Goal: Transaction & Acquisition: Purchase product/service

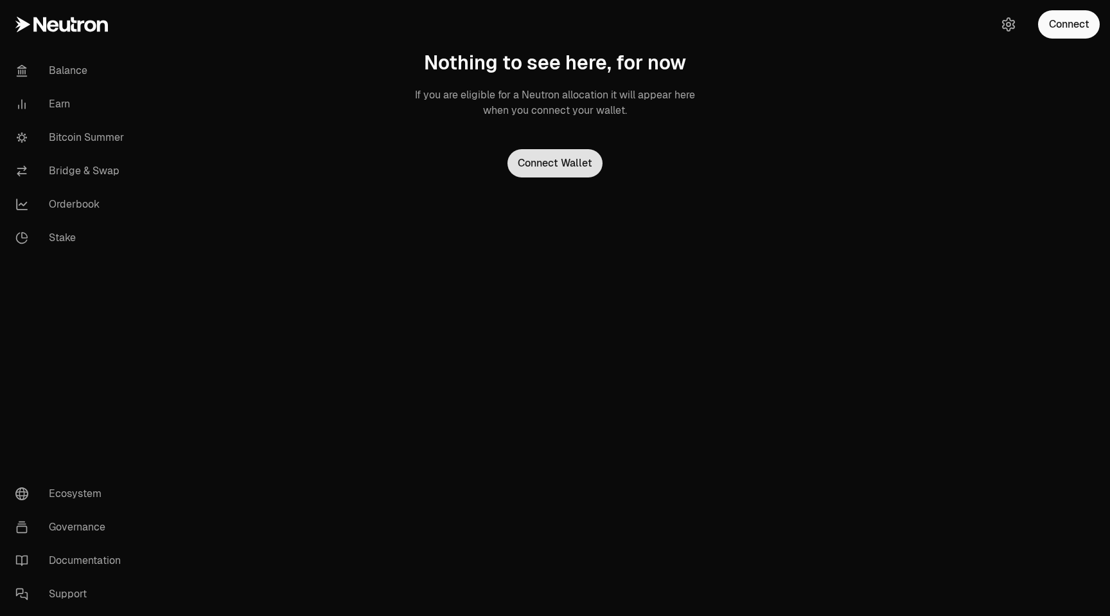
click at [554, 166] on button "Connect Wallet" at bounding box center [555, 163] width 95 height 28
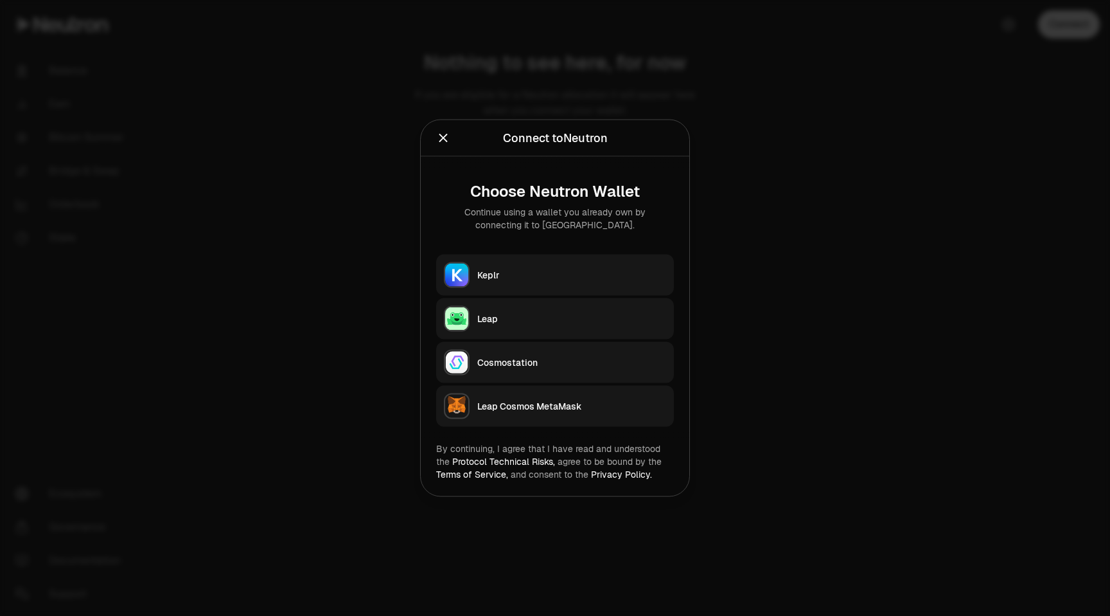
click at [520, 278] on div "Keplr" at bounding box center [571, 275] width 189 height 13
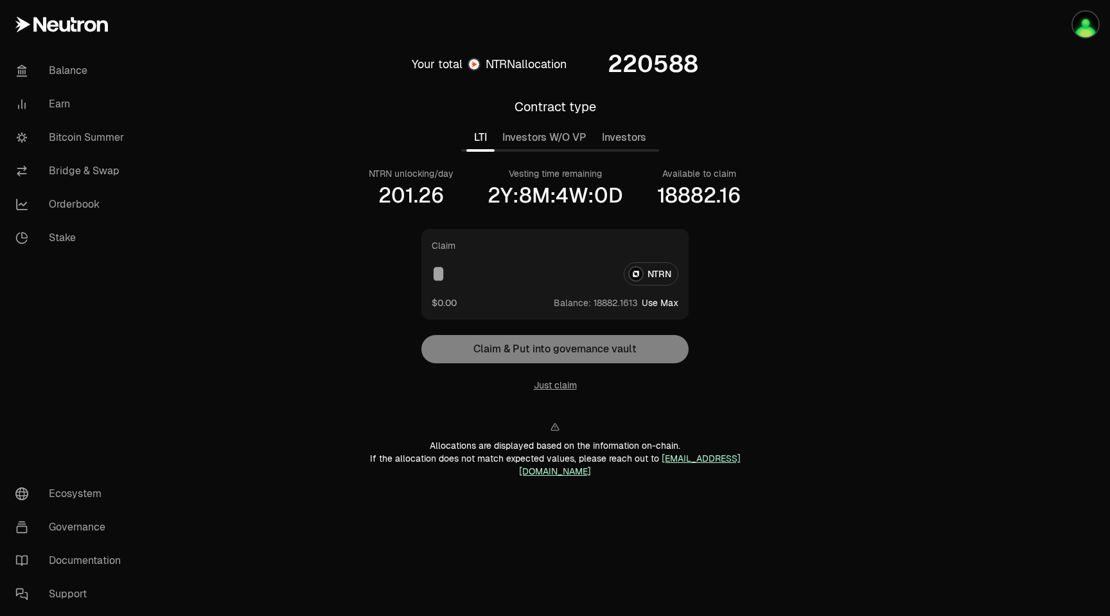
click at [667, 303] on button "Use Max" at bounding box center [660, 302] width 37 height 13
type input "**********"
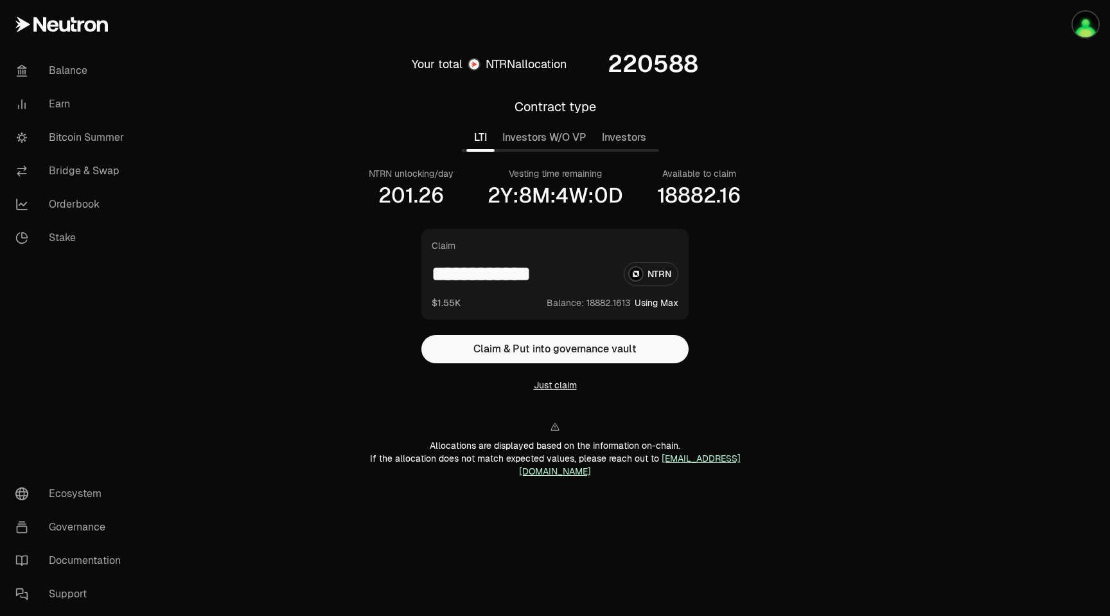
click at [560, 384] on button "Just claim" at bounding box center [555, 384] width 43 height 13
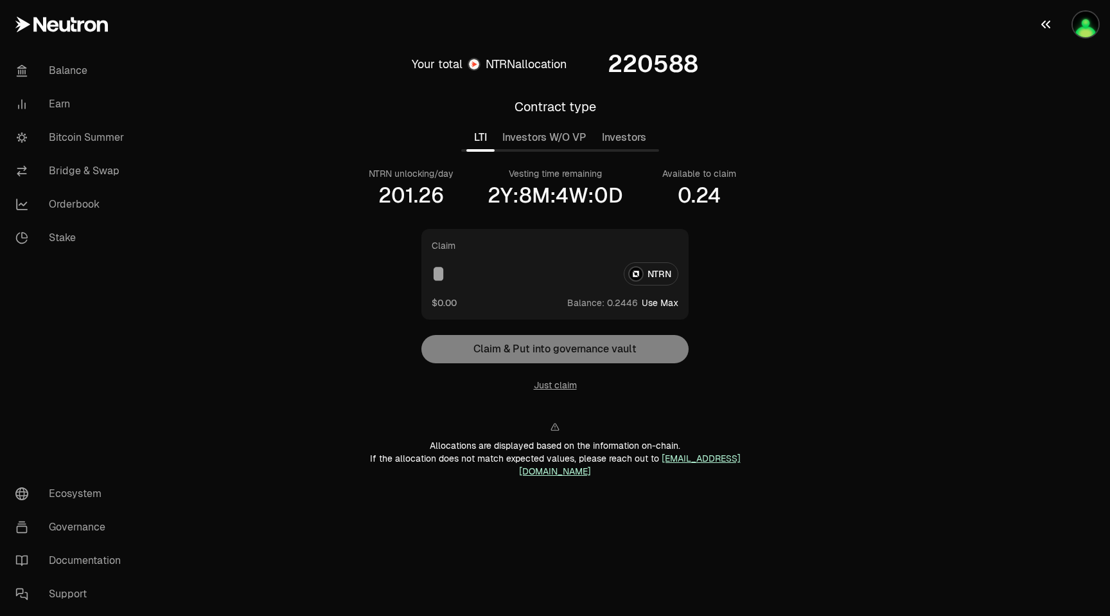
click at [1085, 24] on img "button" at bounding box center [1086, 25] width 26 height 26
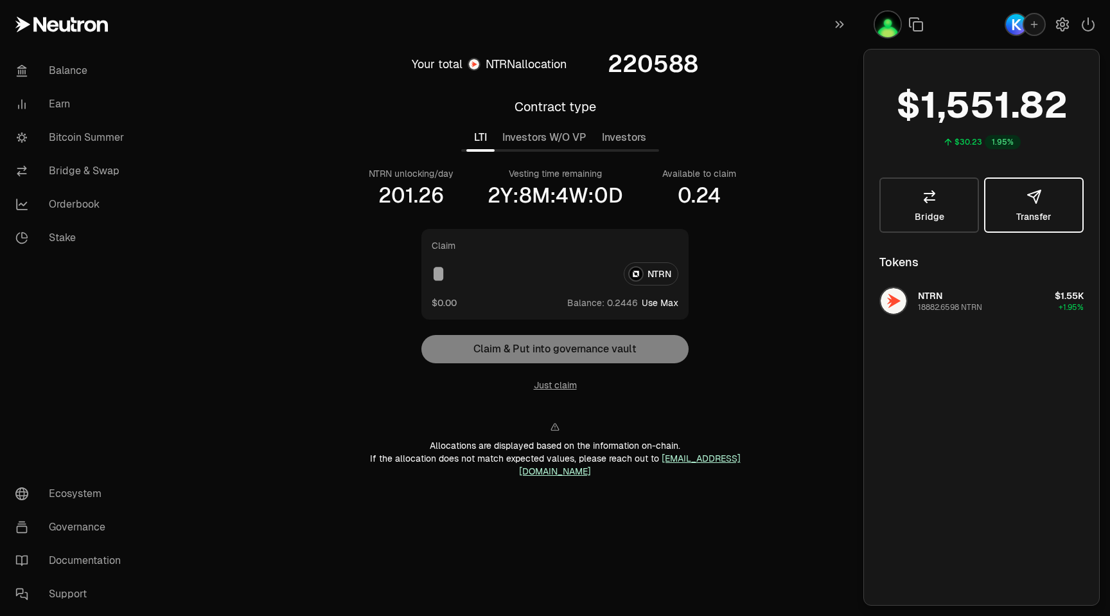
click at [1028, 199] on icon "button" at bounding box center [1034, 196] width 15 height 15
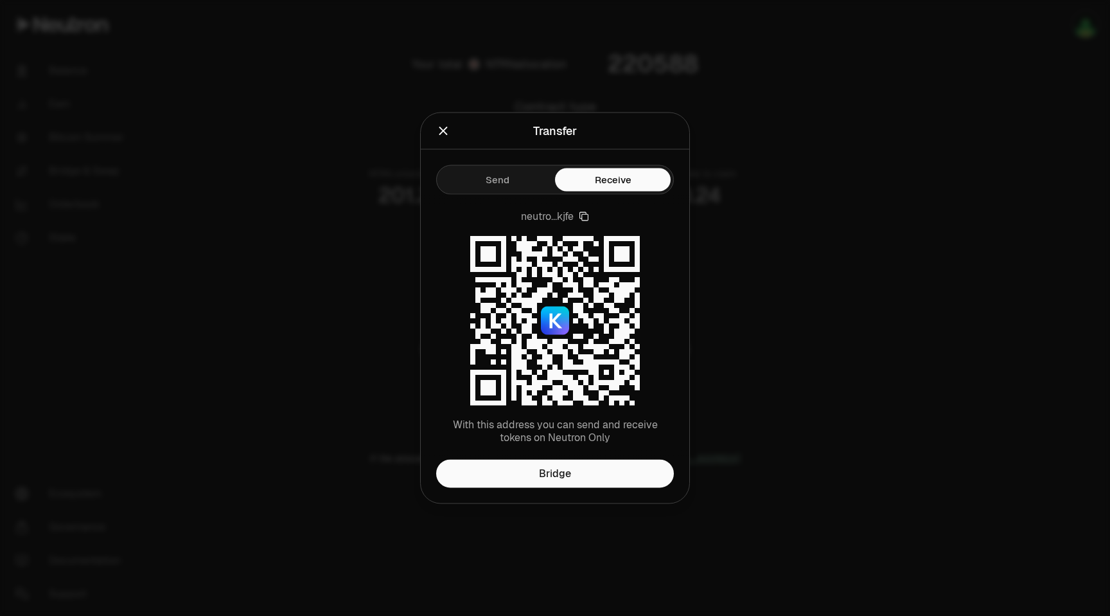
click at [445, 126] on icon "Close" at bounding box center [443, 131] width 14 height 14
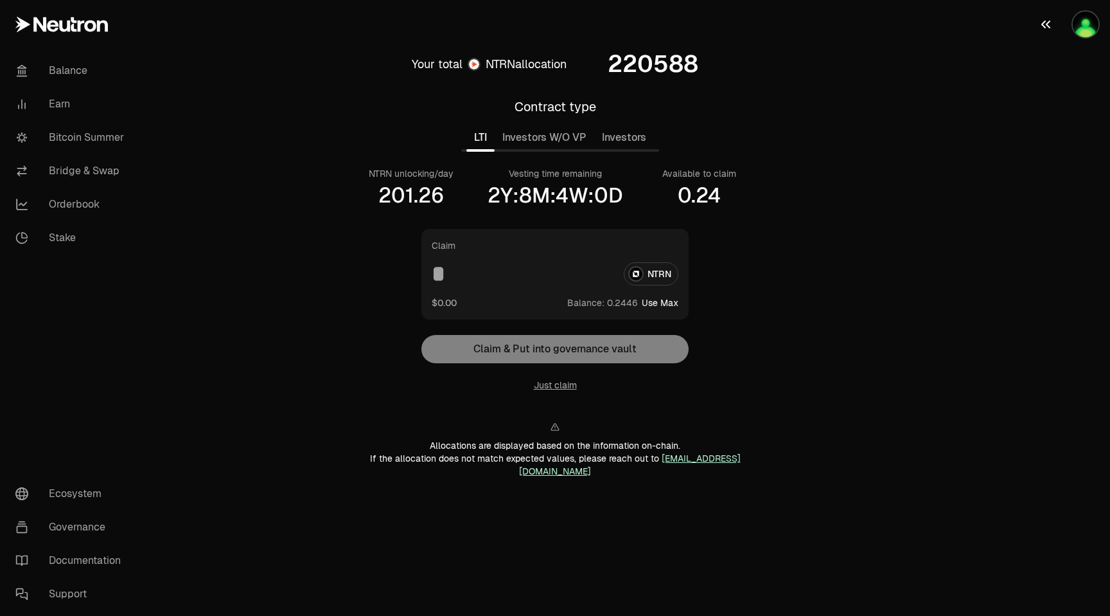
click at [1090, 21] on img "button" at bounding box center [1086, 25] width 26 height 26
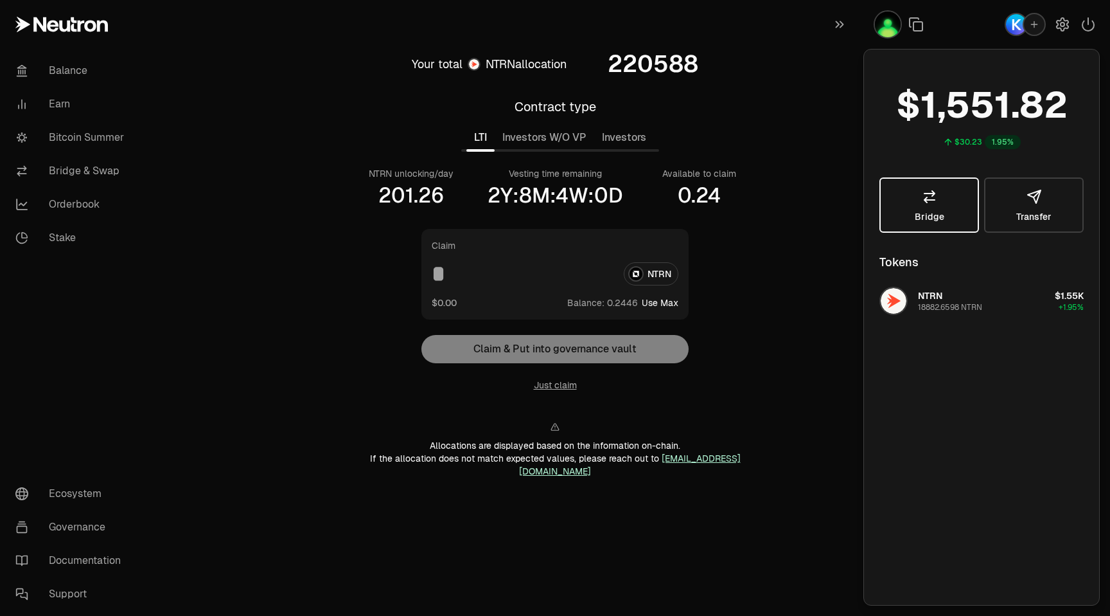
click at [944, 202] on link "Bridge" at bounding box center [930, 204] width 100 height 55
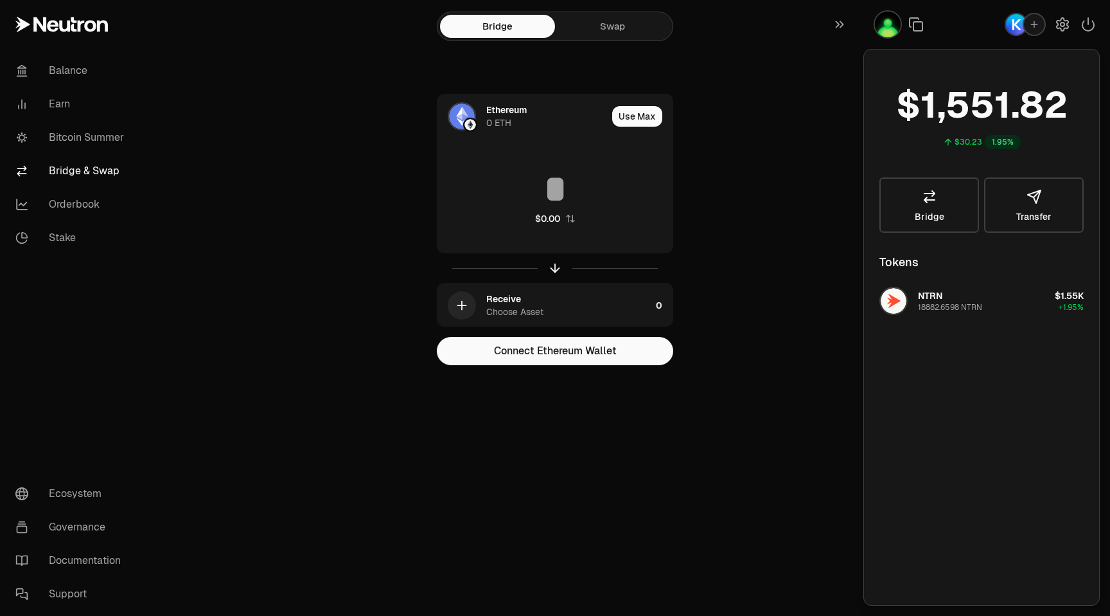
click at [740, 173] on div "Ethereum 0 ETH Use Max $0.00 Receive Choose Asset 0 Connect Ethereum Wallet" at bounding box center [555, 229] width 432 height 271
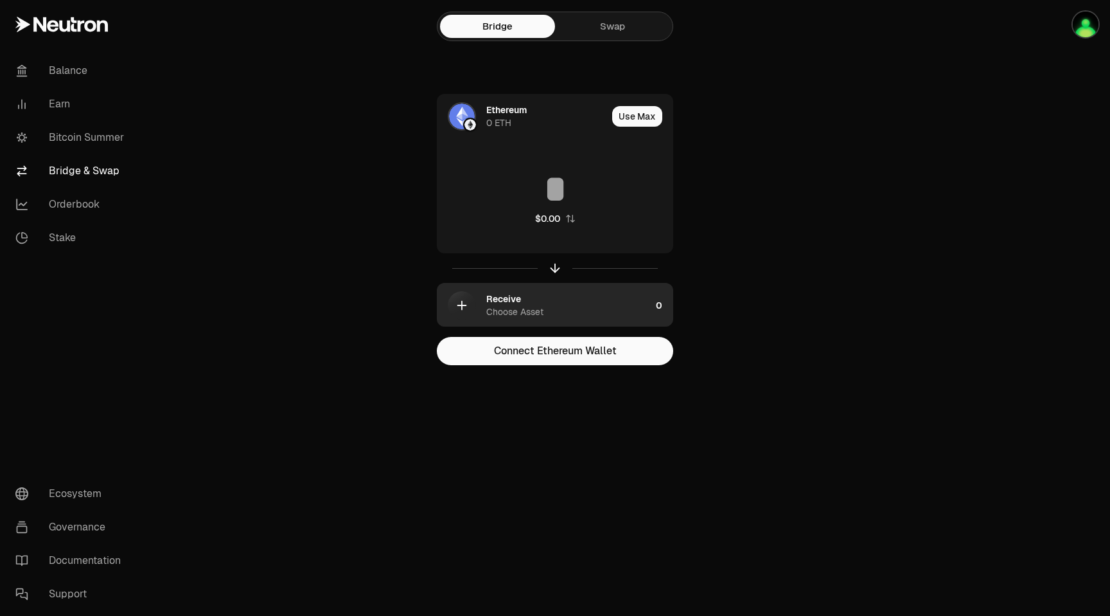
click at [539, 305] on div "Choose Asset" at bounding box center [514, 311] width 57 height 13
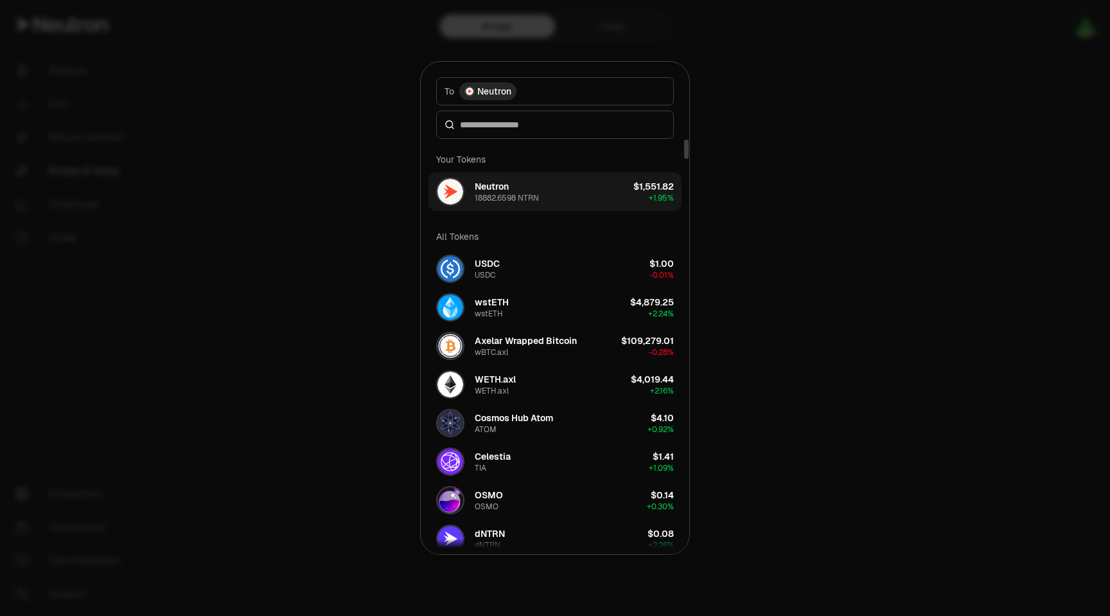
click at [578, 200] on button "Neutron 18882.6598 NTRN $1,551.82 + 1.95%" at bounding box center [555, 191] width 253 height 39
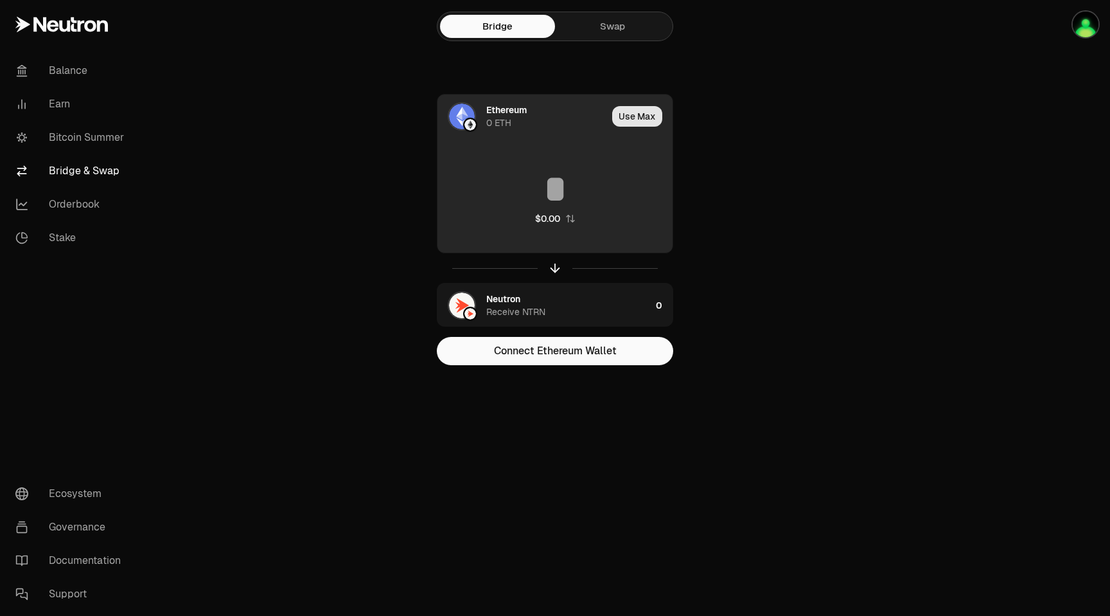
click at [643, 118] on button "Use Max" at bounding box center [637, 116] width 50 height 21
type input "*"
click at [505, 111] on div "Ethereum" at bounding box center [506, 109] width 40 height 13
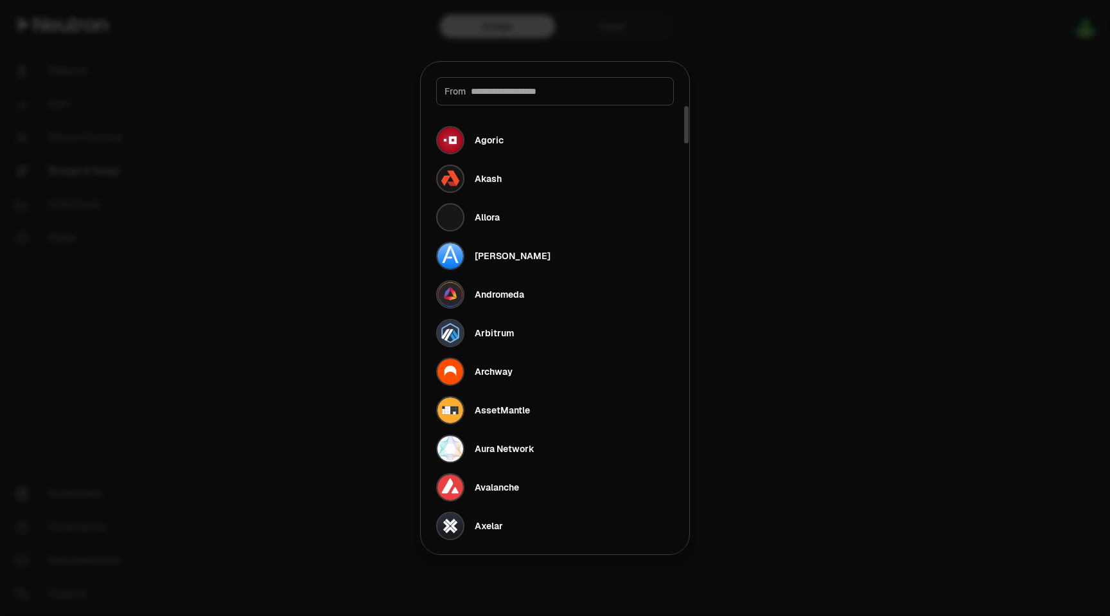
click at [560, 81] on div "From" at bounding box center [555, 91] width 238 height 28
click at [563, 89] on input at bounding box center [568, 91] width 195 height 13
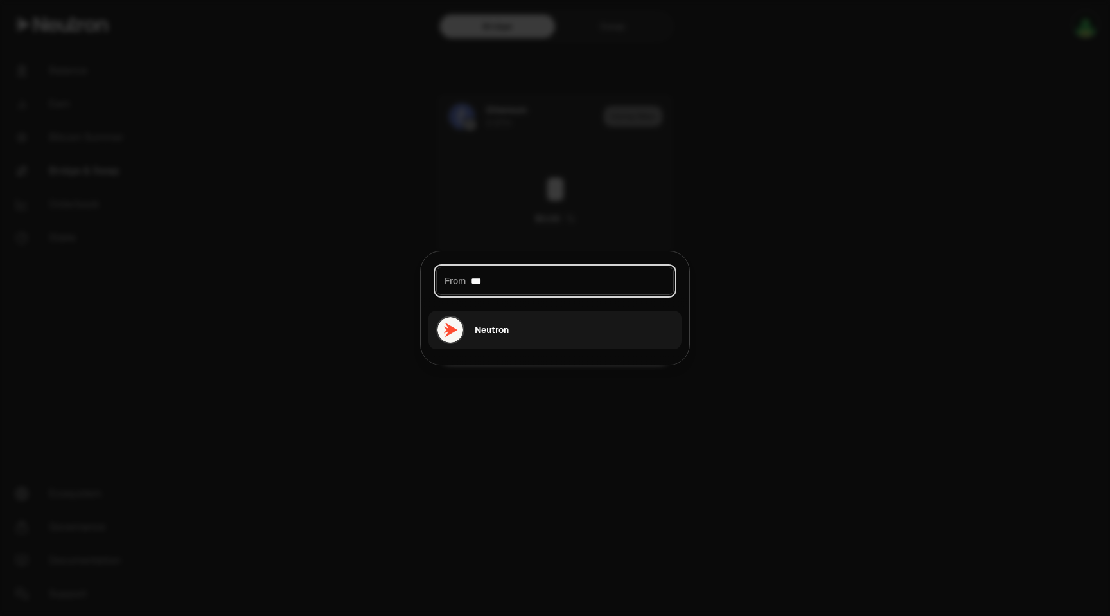
type input "***"
click at [516, 328] on button "Neutron" at bounding box center [555, 329] width 253 height 39
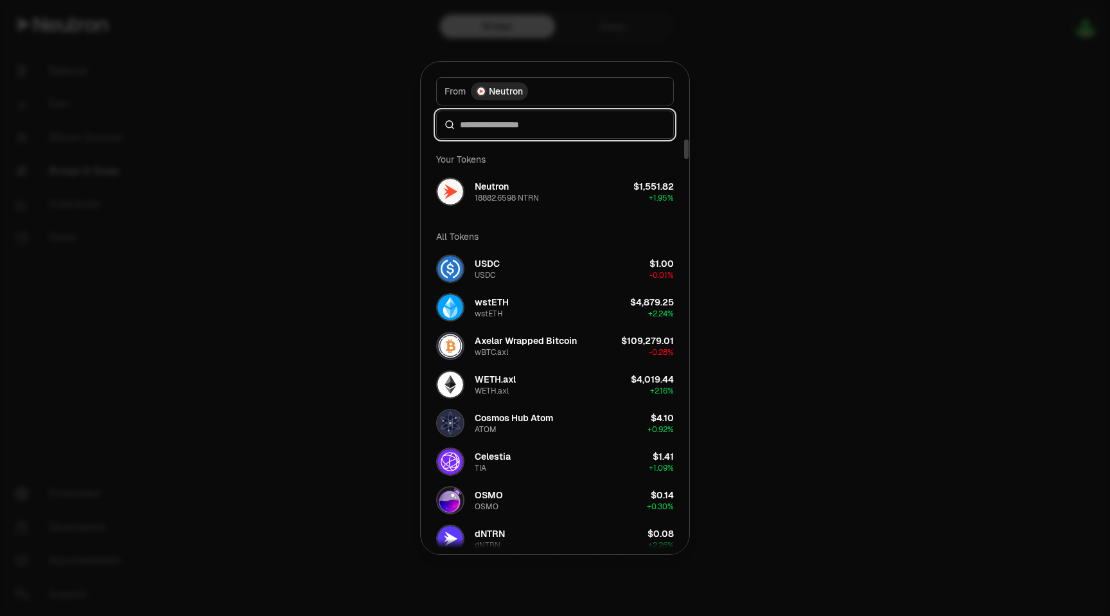
click at [604, 125] on input at bounding box center [563, 124] width 206 height 13
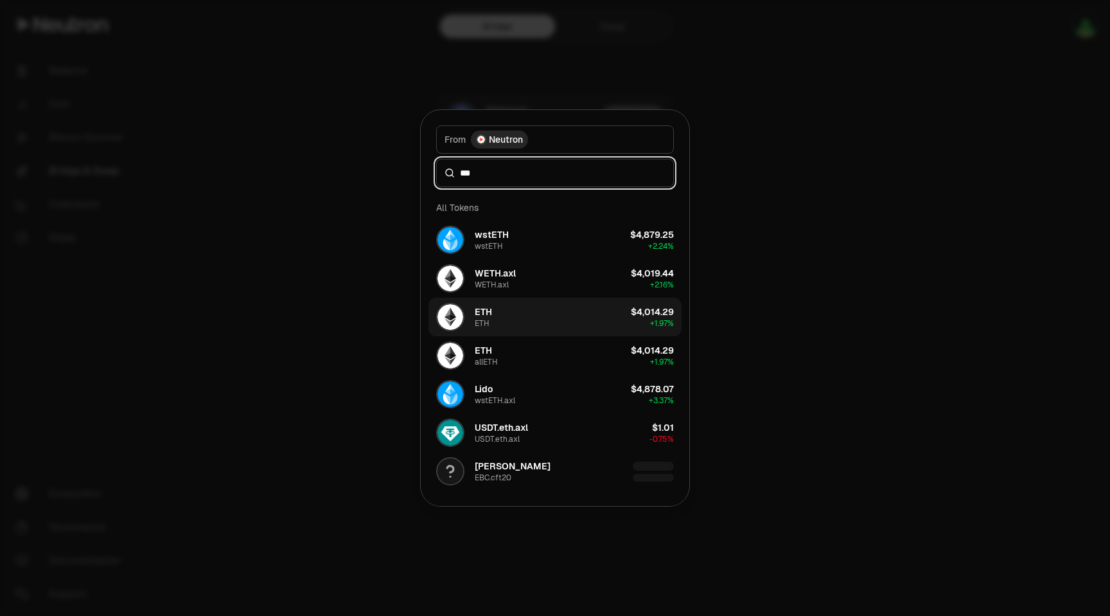
type input "***"
click at [484, 314] on div "ETH" at bounding box center [483, 311] width 17 height 13
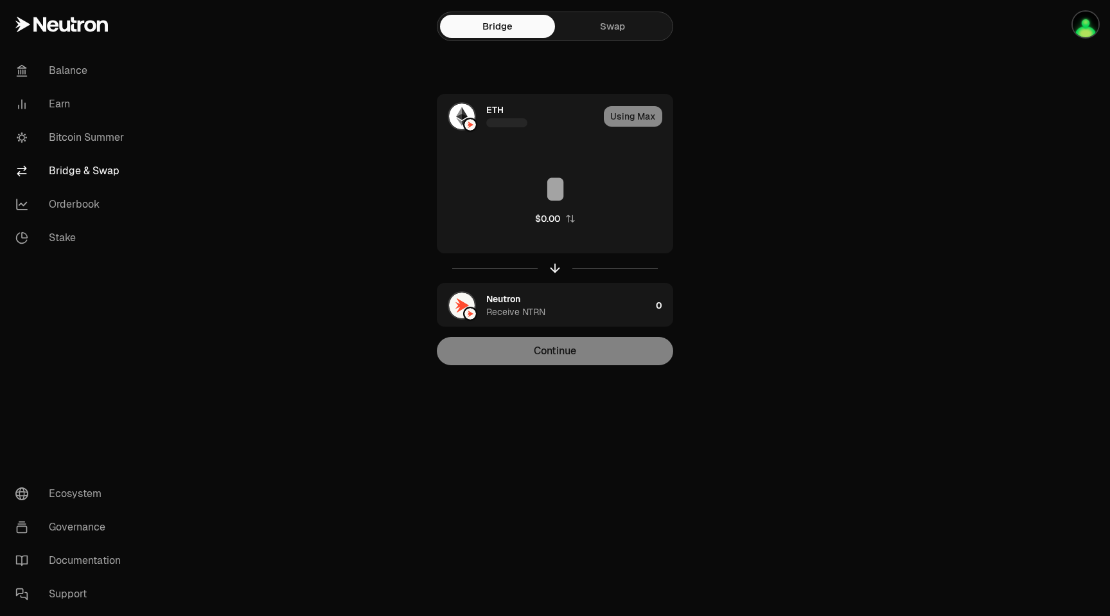
type input "*"
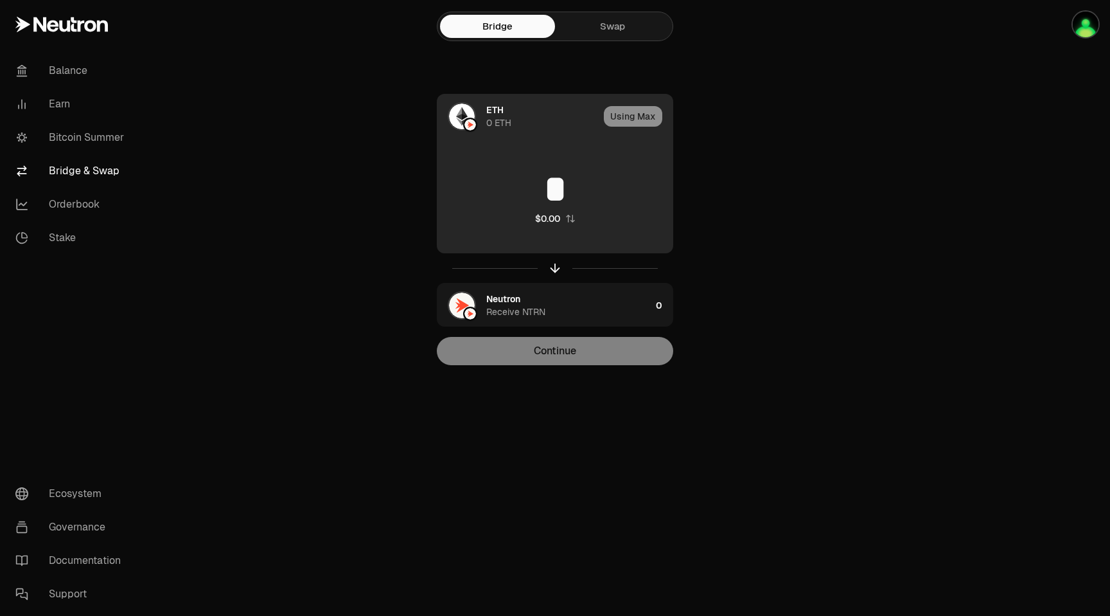
click at [490, 121] on div "0 ETH" at bounding box center [498, 122] width 25 height 13
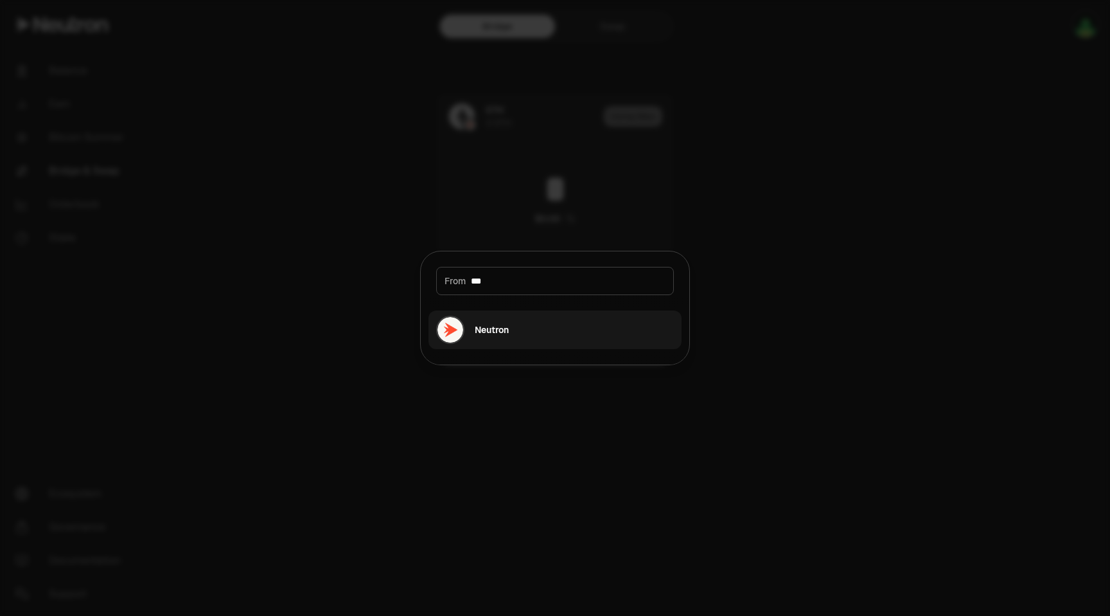
type input "***"
click at [519, 326] on button "Neutron" at bounding box center [555, 329] width 253 height 39
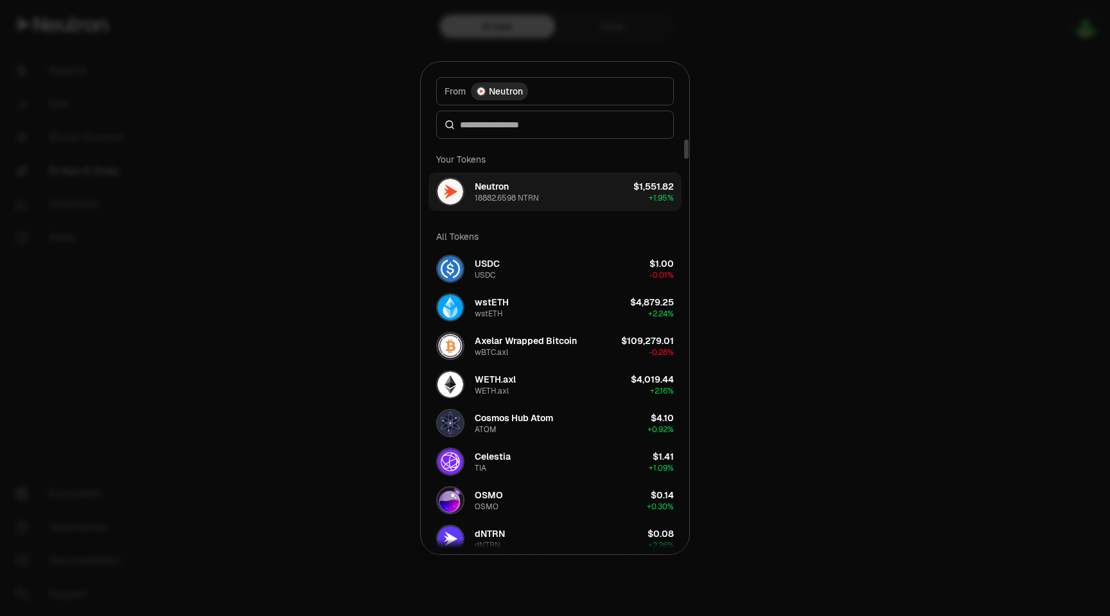
click at [510, 197] on div "18882.6598 NTRN" at bounding box center [507, 198] width 64 height 10
type input "**********"
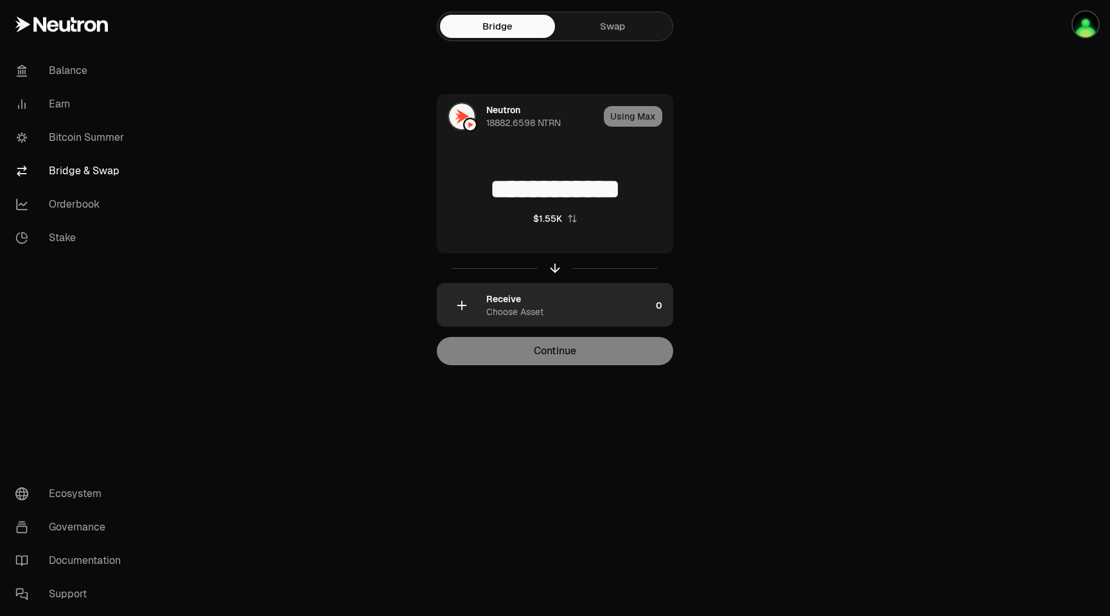
click at [634, 305] on div "Receive Choose Asset" at bounding box center [568, 305] width 164 height 26
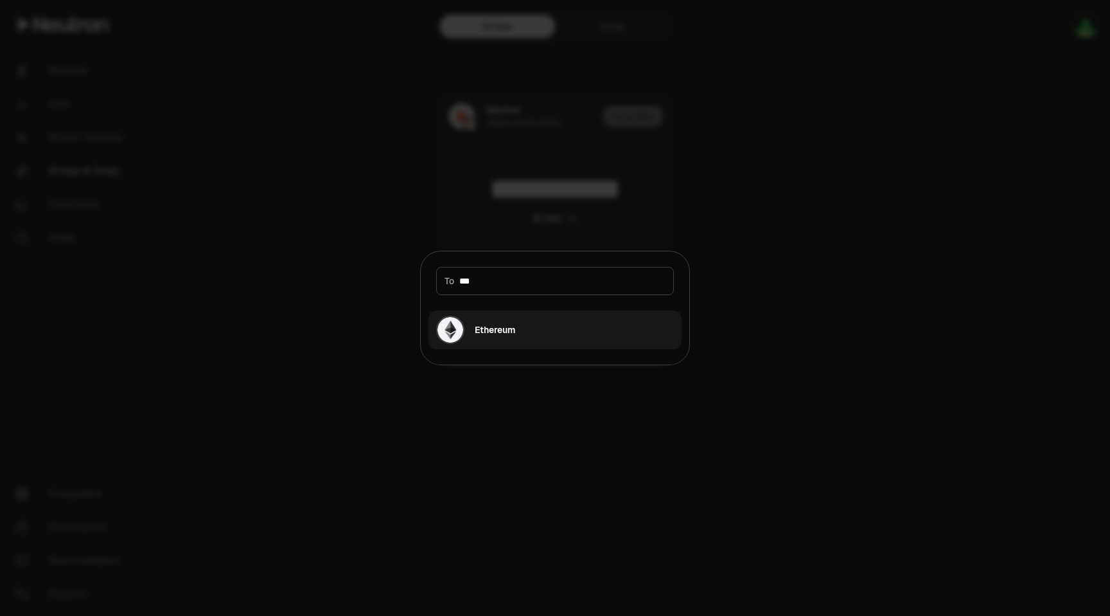
type input "***"
click at [535, 333] on button "Ethereum" at bounding box center [555, 329] width 253 height 39
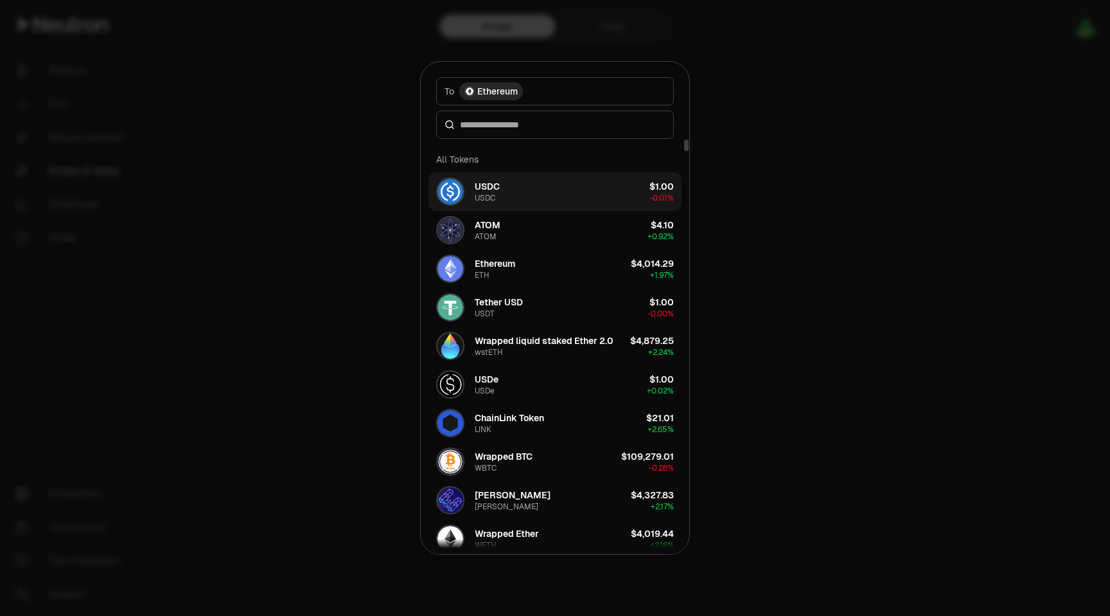
click at [554, 193] on button "USDC USDC $1.00 -0.01%" at bounding box center [555, 191] width 253 height 39
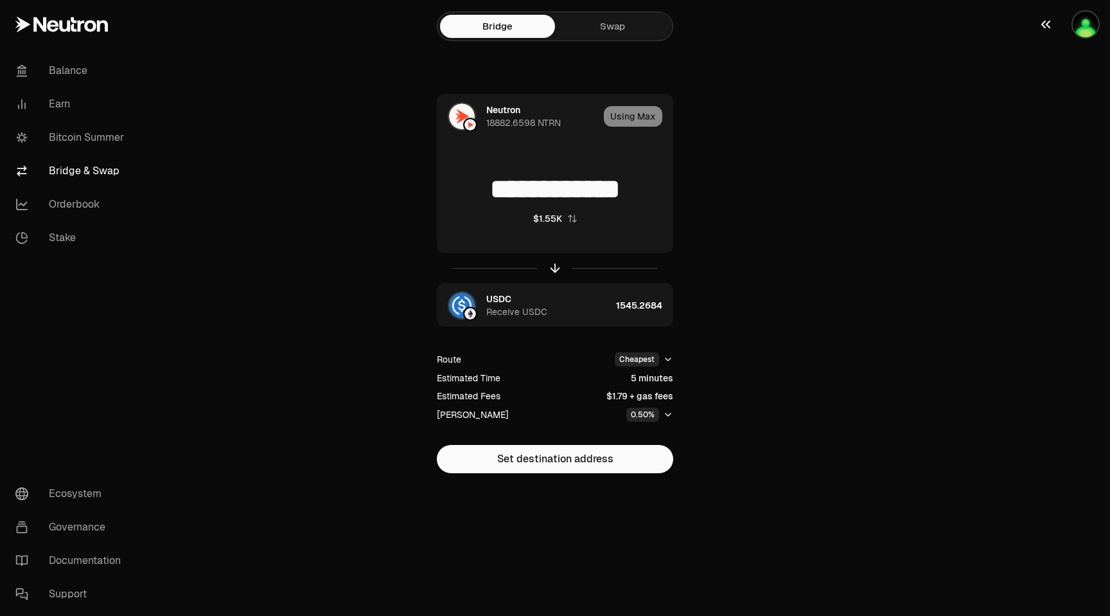
click at [1079, 30] on img "button" at bounding box center [1086, 25] width 26 height 26
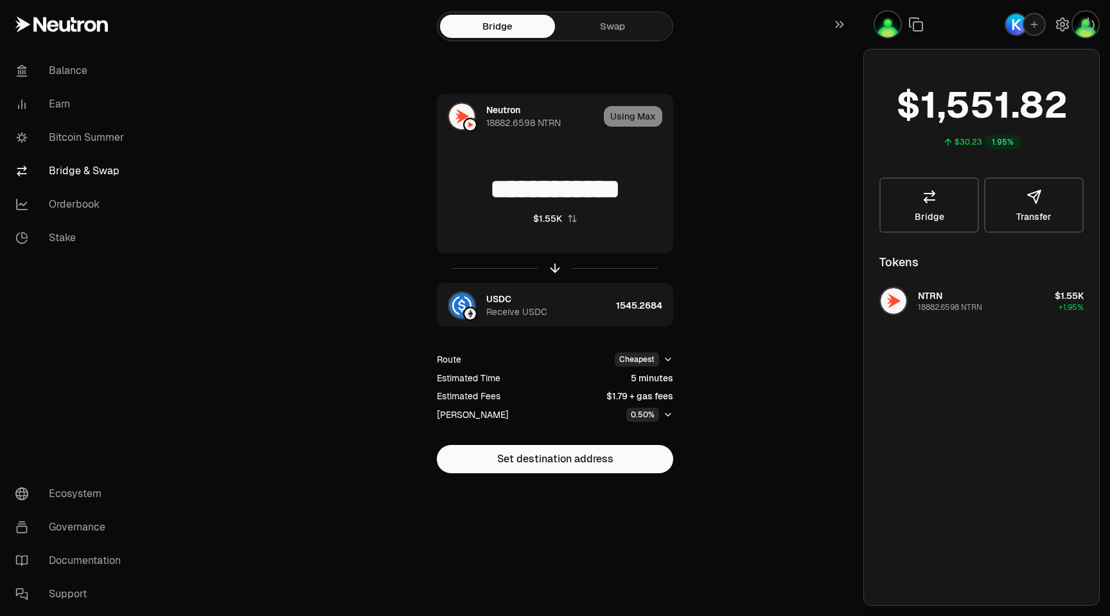
click at [809, 123] on main "**********" at bounding box center [627, 262] width 966 height 524
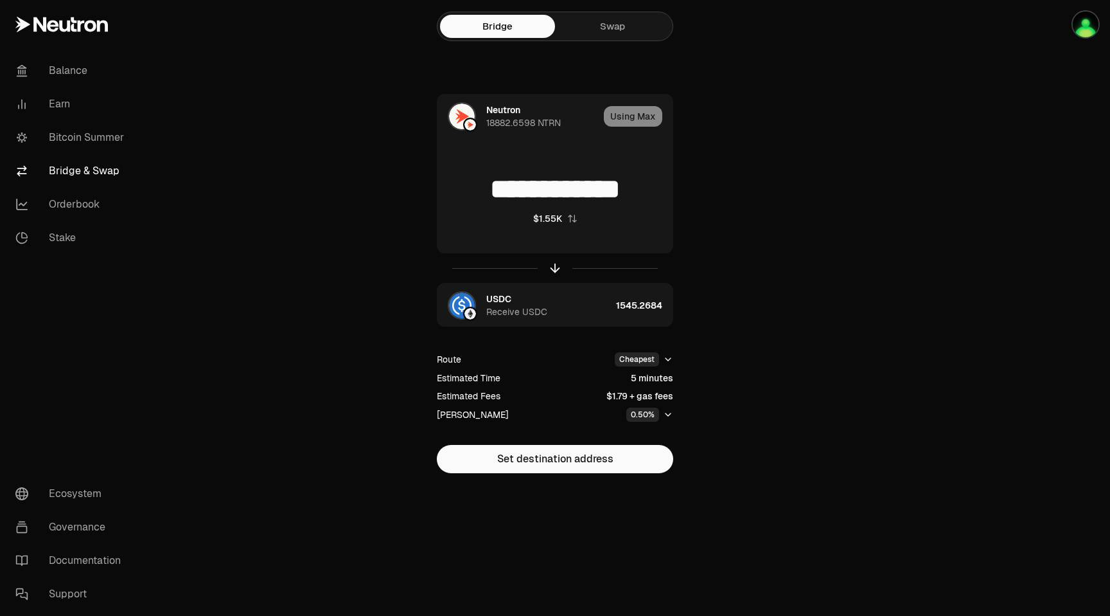
click at [630, 32] on link "Swap" at bounding box center [612, 26] width 115 height 23
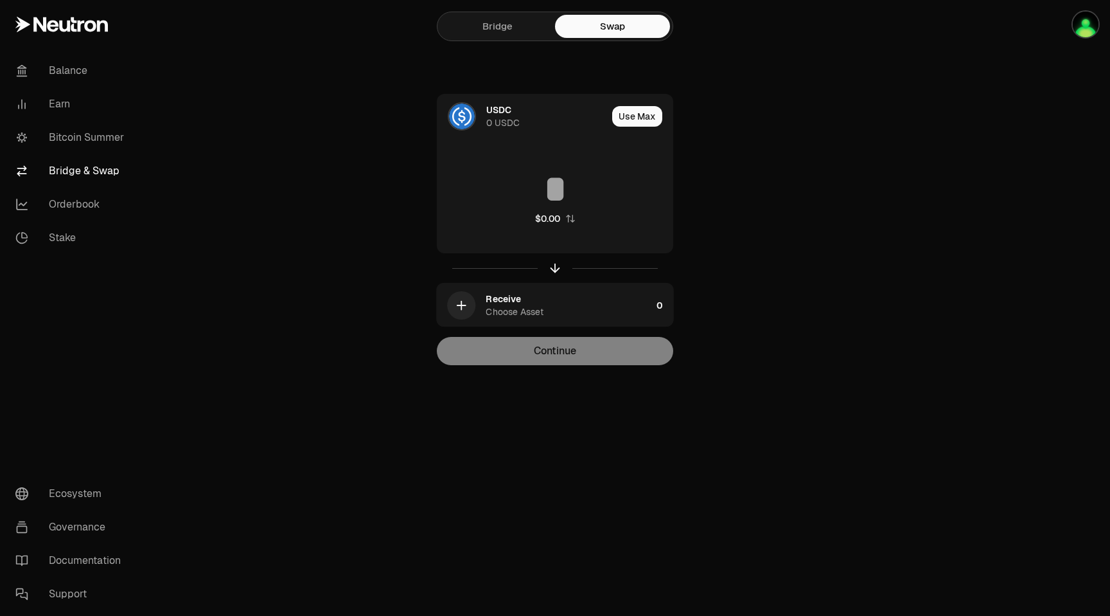
click at [526, 33] on link "Bridge" at bounding box center [497, 26] width 115 height 23
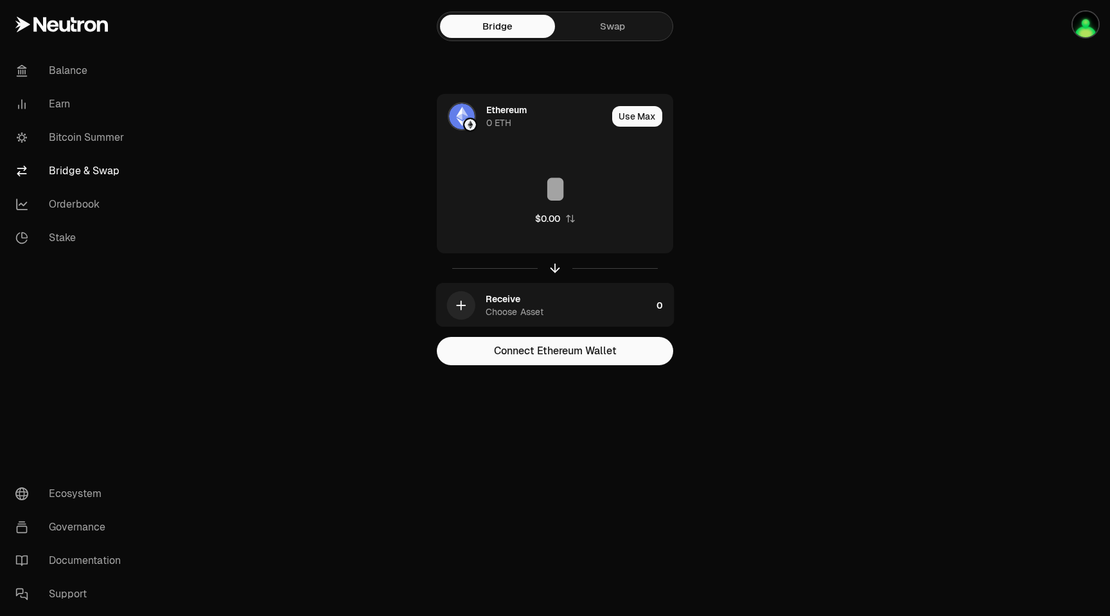
click at [619, 27] on link "Swap" at bounding box center [612, 26] width 115 height 23
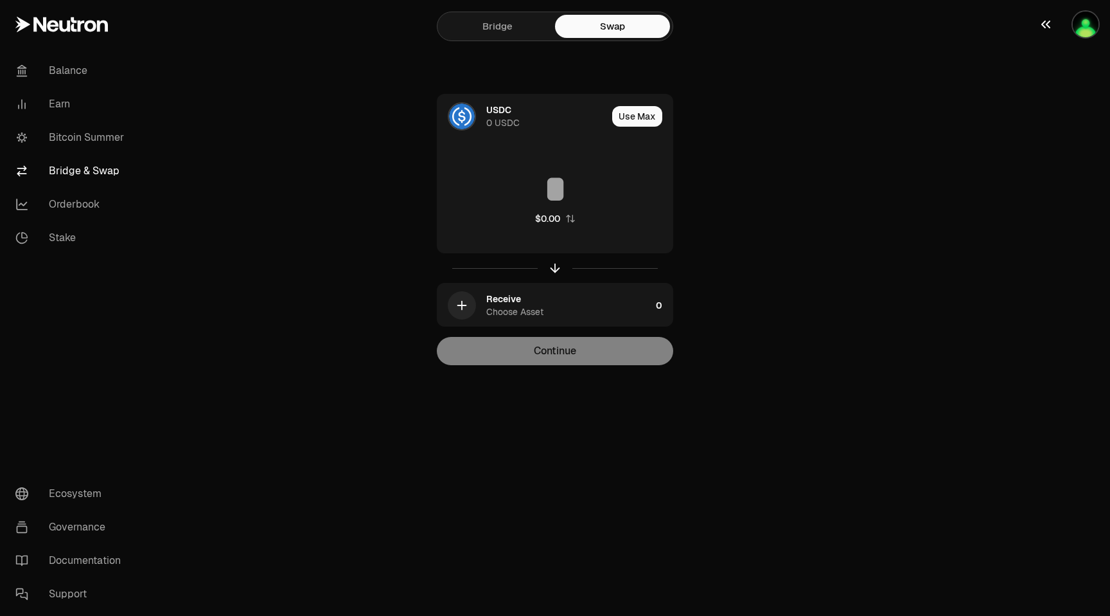
click at [1086, 20] on img "button" at bounding box center [1086, 25] width 26 height 26
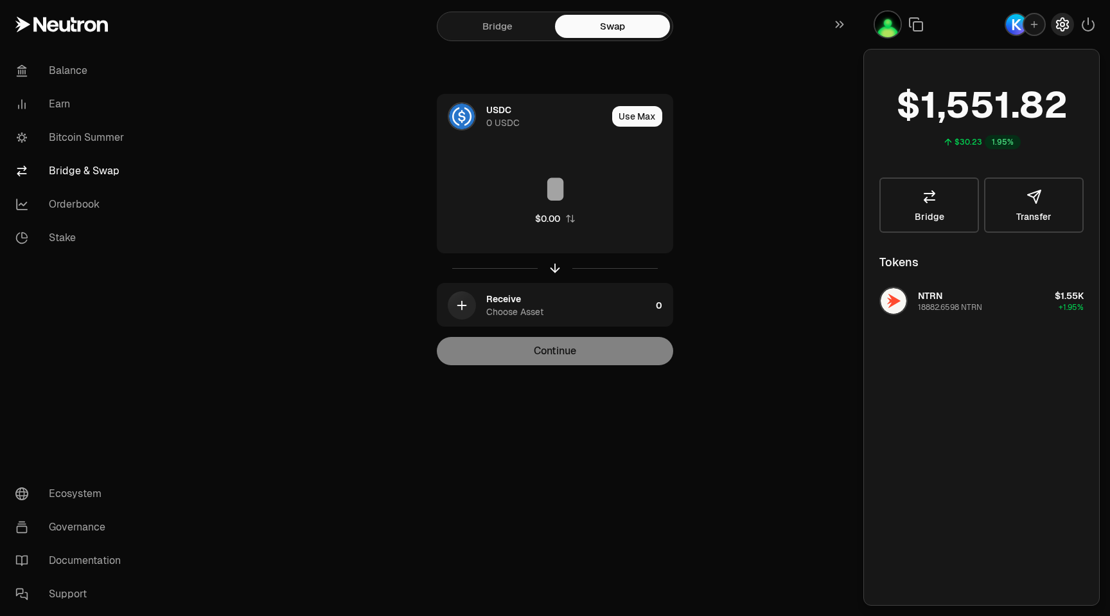
click at [1063, 29] on icon "button" at bounding box center [1063, 24] width 12 height 13
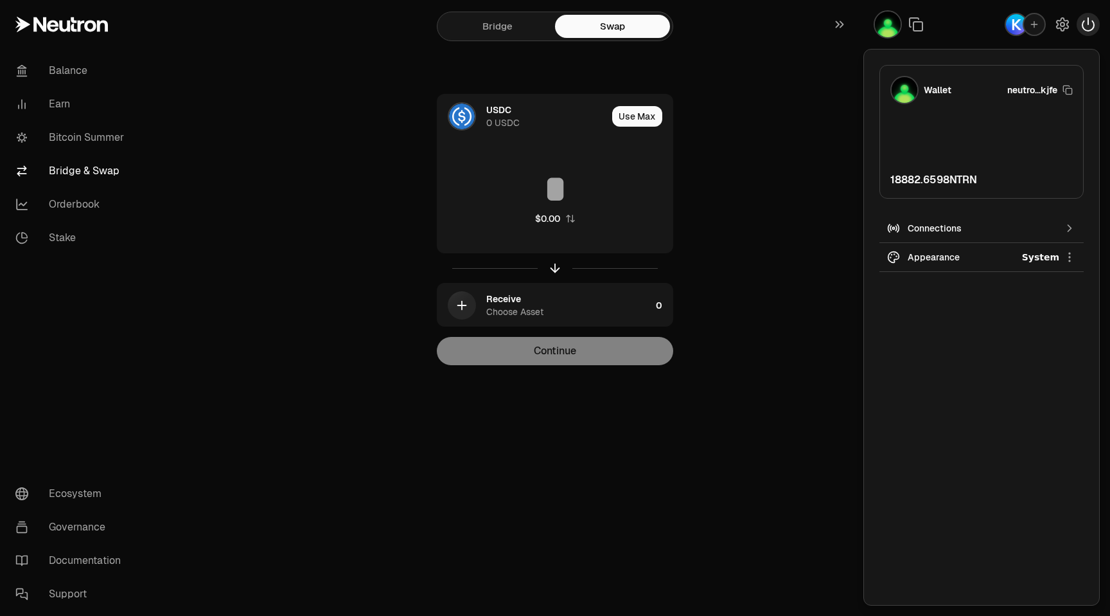
click at [1092, 31] on icon "button" at bounding box center [1088, 24] width 15 height 15
